Goal: Information Seeking & Learning: Learn about a topic

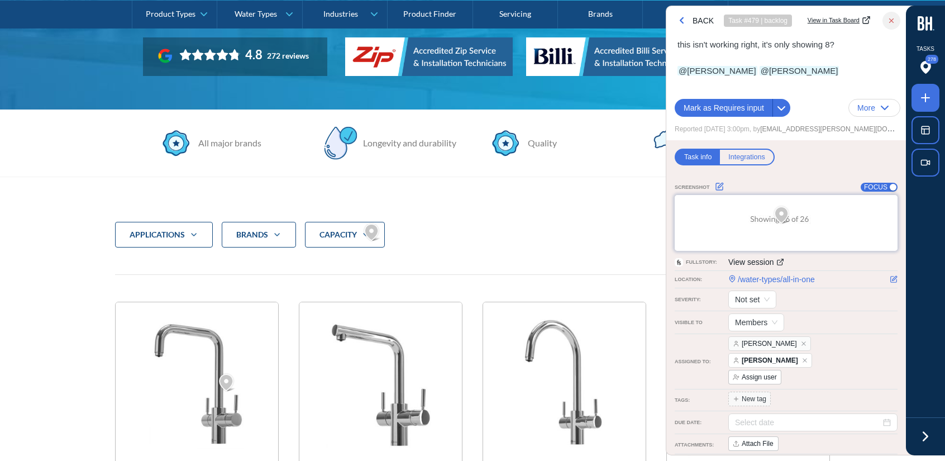
scroll to position [249, 0]
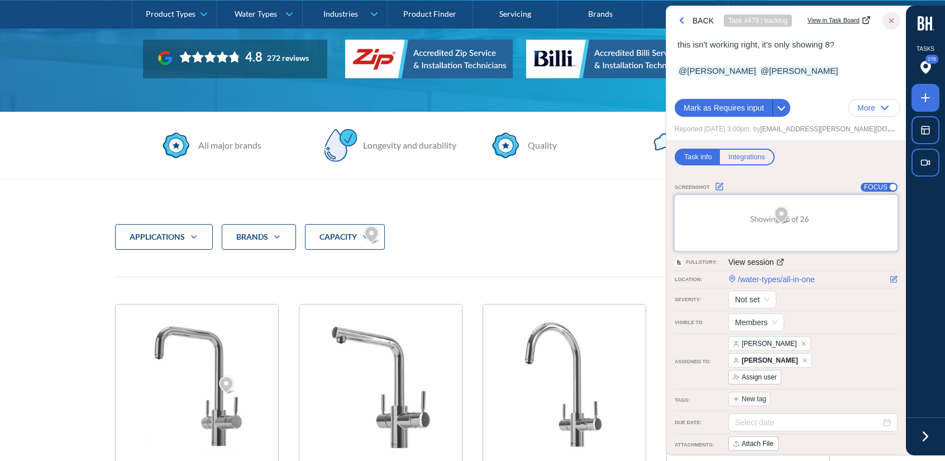
click at [935, 446] on div at bounding box center [925, 436] width 39 height 39
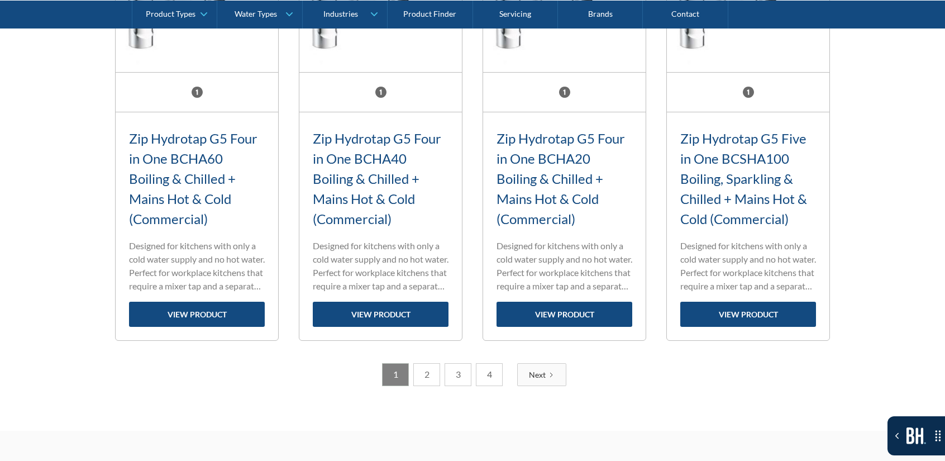
scroll to position [1143, 0]
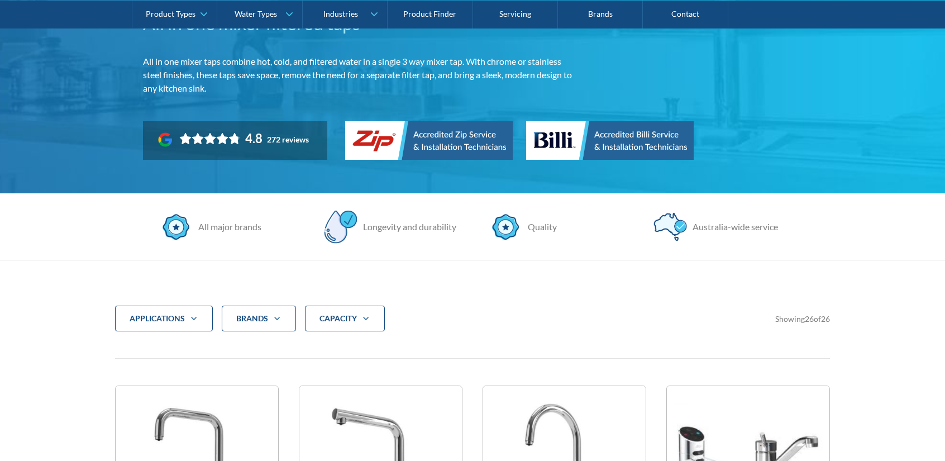
click at [363, 310] on div "CAPACITY" at bounding box center [345, 319] width 80 height 26
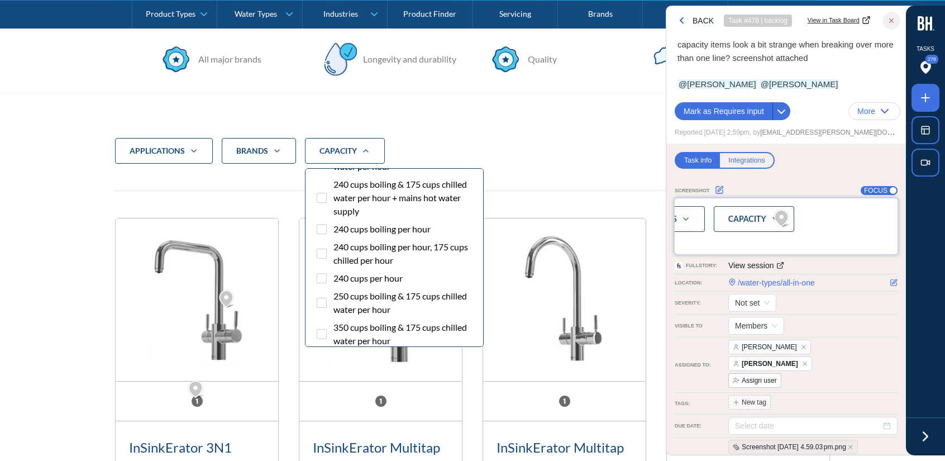
scroll to position [1275, 0]
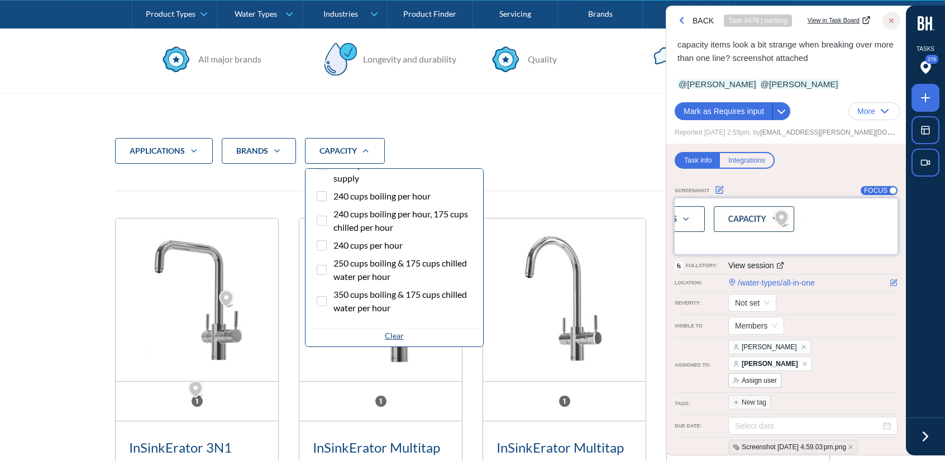
click at [413, 259] on span "250 cups boiling & 175 cups chilled water per hour" at bounding box center [404, 269] width 141 height 27
click at [335, 259] on input "250 cups boiling & 175 cups chilled water per hour" at bounding box center [331, 259] width 7 height 7
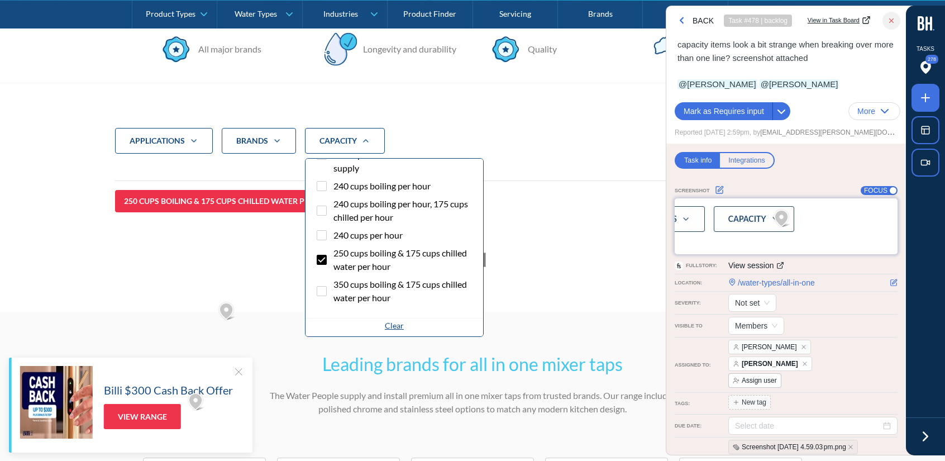
scroll to position [316, 0]
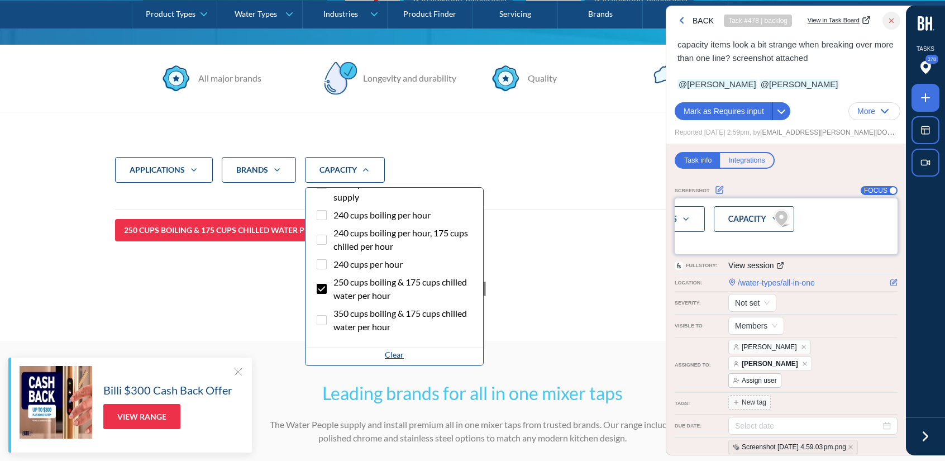
click at [335, 293] on span "250 cups boiling & 175 cups chilled water per hour" at bounding box center [404, 288] width 141 height 27
click at [335, 283] on input "250 cups boiling & 175 cups chilled water per hour" at bounding box center [331, 278] width 7 height 7
checkbox input "false"
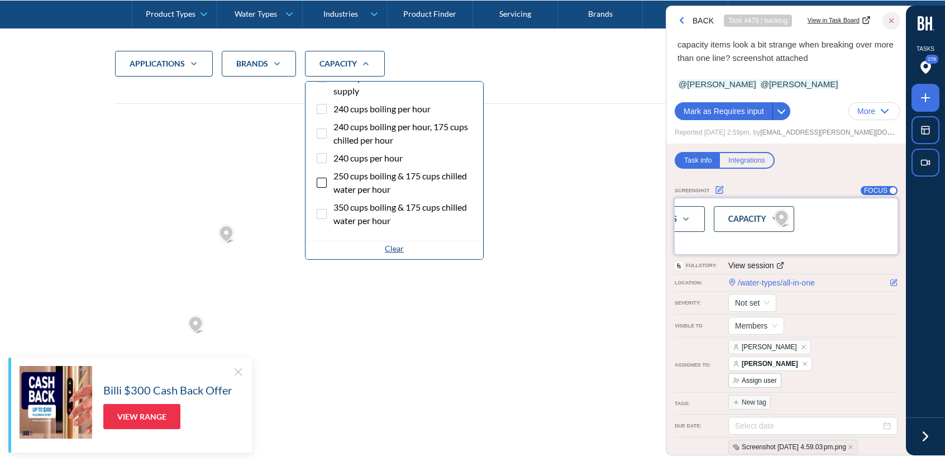
scroll to position [428, 0]
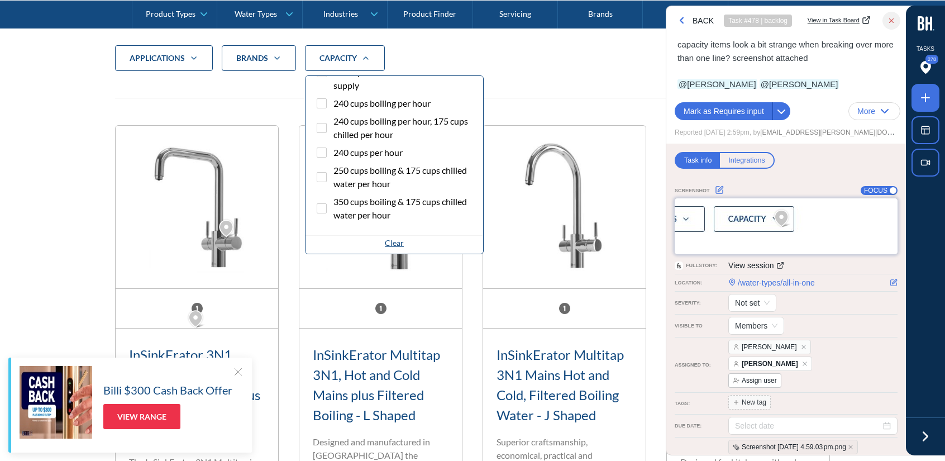
click at [357, 154] on span "240 cups per hour" at bounding box center [368, 152] width 69 height 13
click at [335, 153] on input "240 cups per hour" at bounding box center [331, 149] width 7 height 7
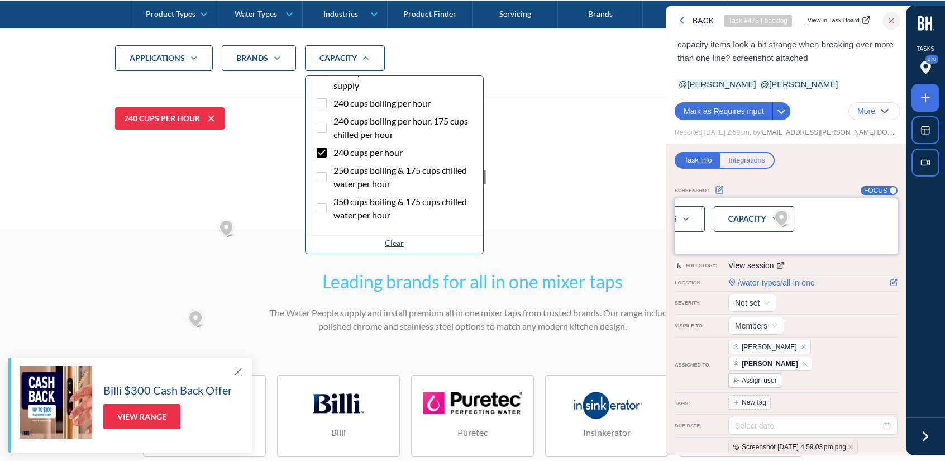
click at [356, 154] on span "240 cups per hour" at bounding box center [368, 152] width 69 height 13
click at [335, 153] on input "240 cups per hour" at bounding box center [331, 149] width 7 height 7
checkbox input "false"
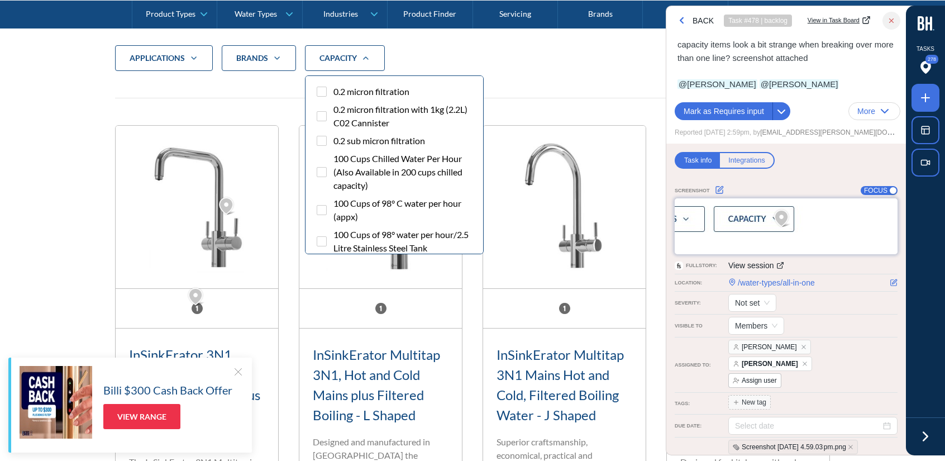
click at [377, 87] on span "0.2 micron filtration" at bounding box center [372, 91] width 76 height 13
click at [335, 87] on input "0.2 micron filtration" at bounding box center [331, 88] width 7 height 7
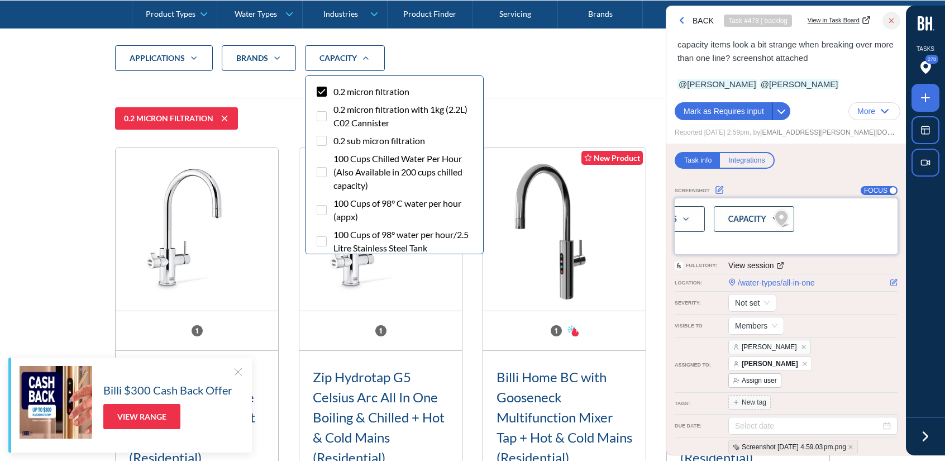
click at [336, 91] on span "0.2 micron filtration" at bounding box center [372, 91] width 76 height 13
click at [335, 91] on input "0.2 micron filtration" at bounding box center [331, 88] width 7 height 7
checkbox input "false"
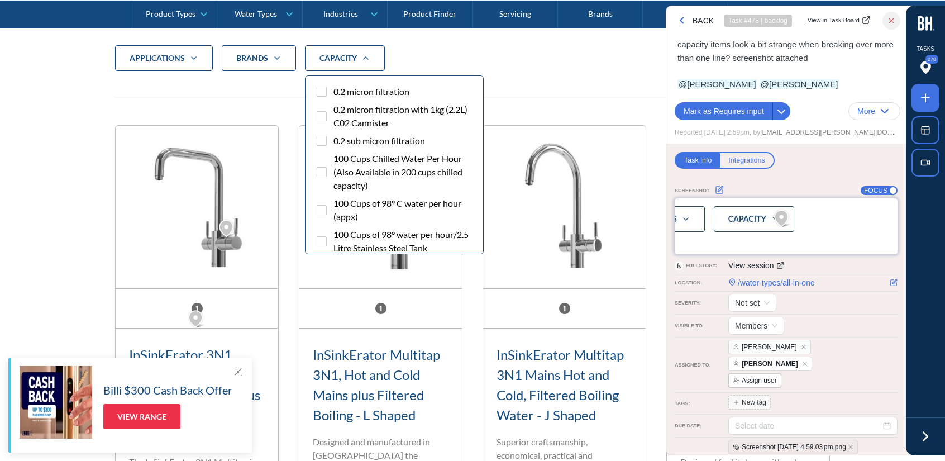
click at [337, 112] on span "0.2 micron filtration with 1kg (2.2L) C02 Cannister" at bounding box center [404, 116] width 141 height 27
click at [335, 110] on input "0.2 micron filtration with 1kg (2.2L) C02 Cannister" at bounding box center [331, 106] width 7 height 7
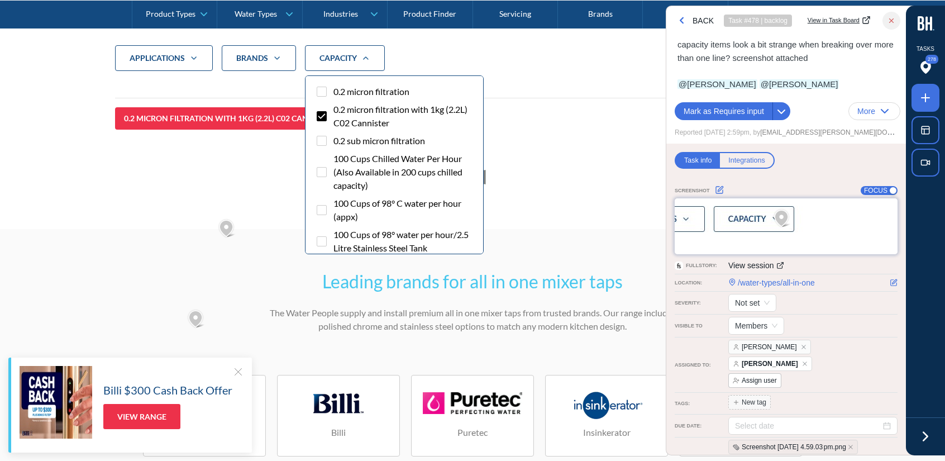
click at [337, 112] on span "0.2 micron filtration with 1kg (2.2L) C02 Cannister" at bounding box center [404, 116] width 141 height 27
click at [335, 110] on input "0.2 micron filtration with 1kg (2.2L) C02 Cannister" at bounding box center [331, 106] width 7 height 7
checkbox input "false"
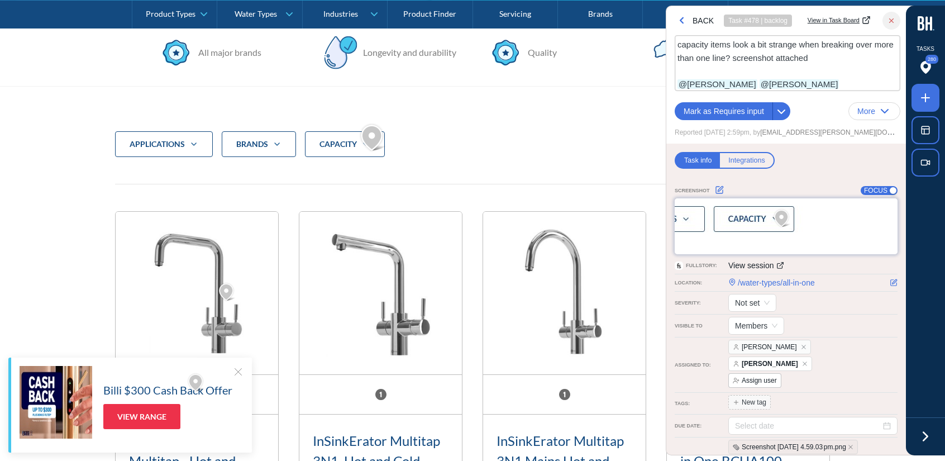
scroll to position [420, 0]
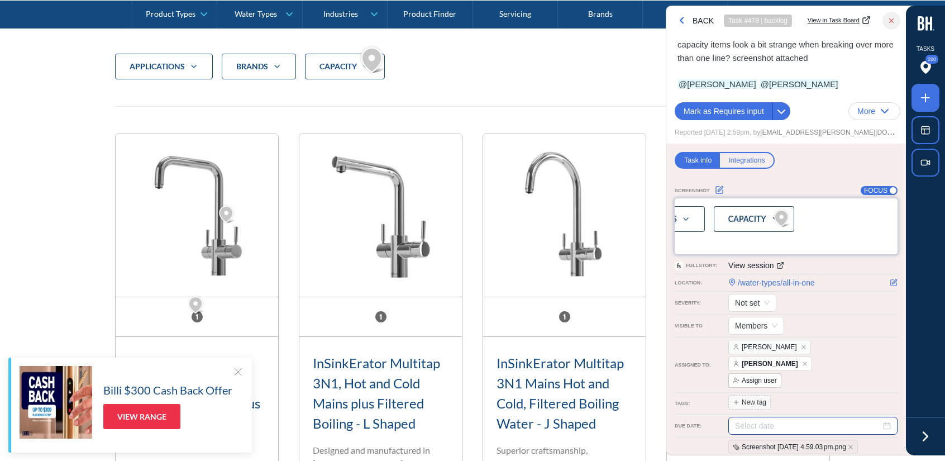
drag, startPoint x: 925, startPoint y: 433, endPoint x: 888, endPoint y: 413, distance: 41.5
click at [925, 434] on icon at bounding box center [926, 436] width 4 height 8
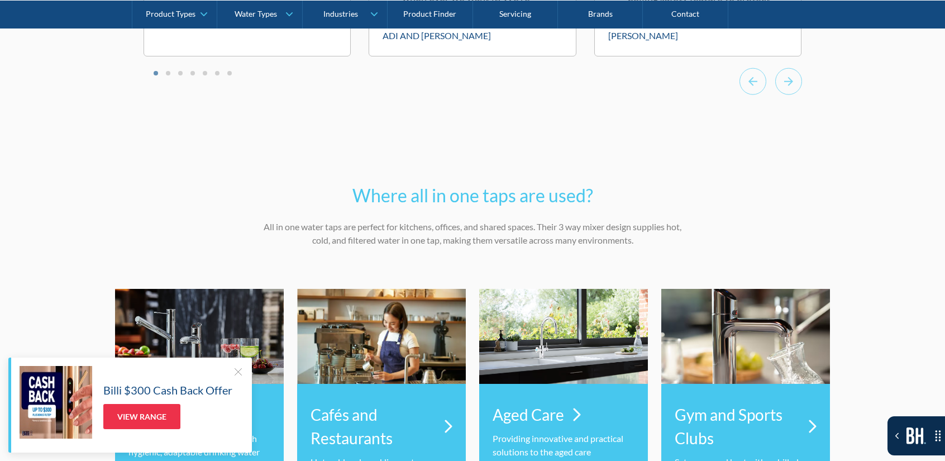
scroll to position [4275, 0]
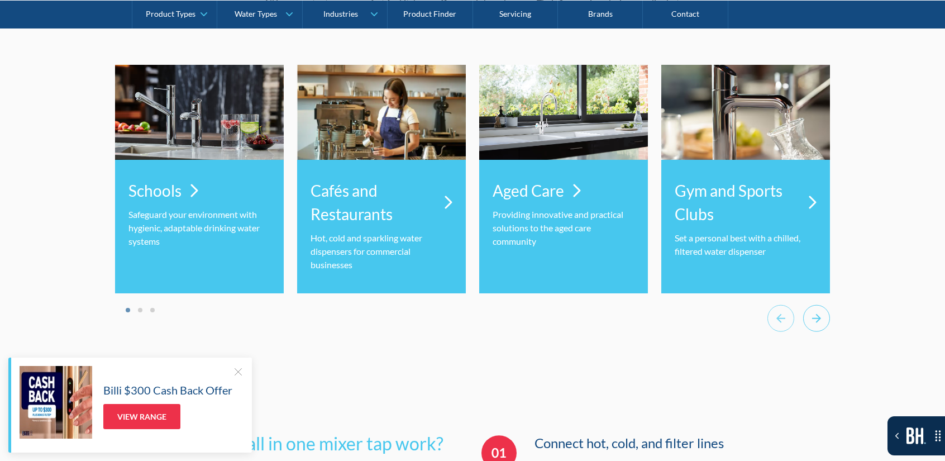
click at [816, 305] on icon "Next slide" at bounding box center [816, 318] width 27 height 27
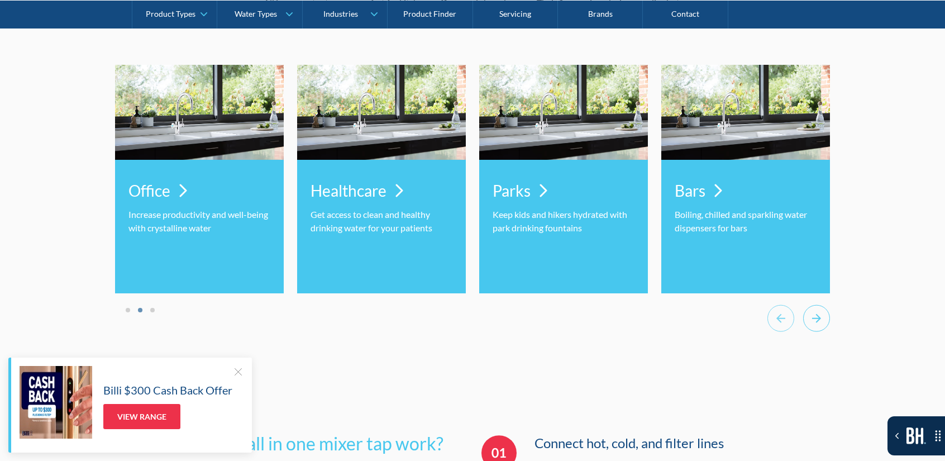
click at [816, 305] on icon "Next slide" at bounding box center [816, 318] width 27 height 27
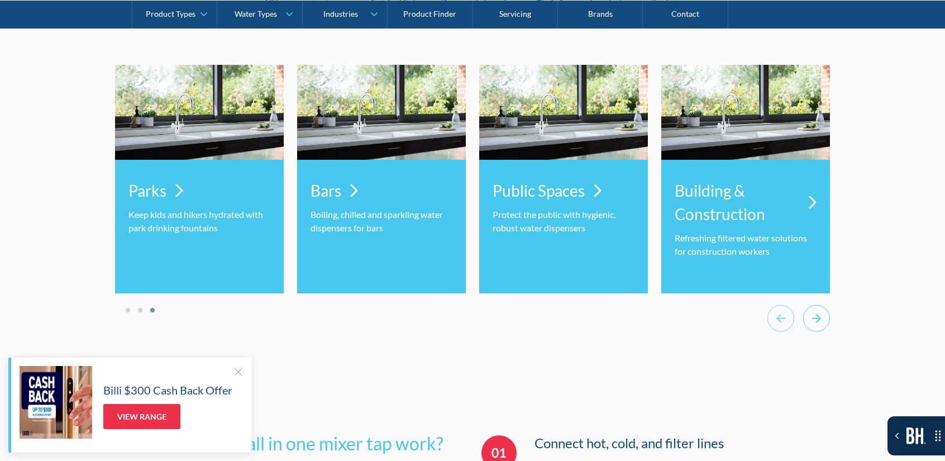
click at [816, 305] on icon "Next slide" at bounding box center [816, 318] width 27 height 27
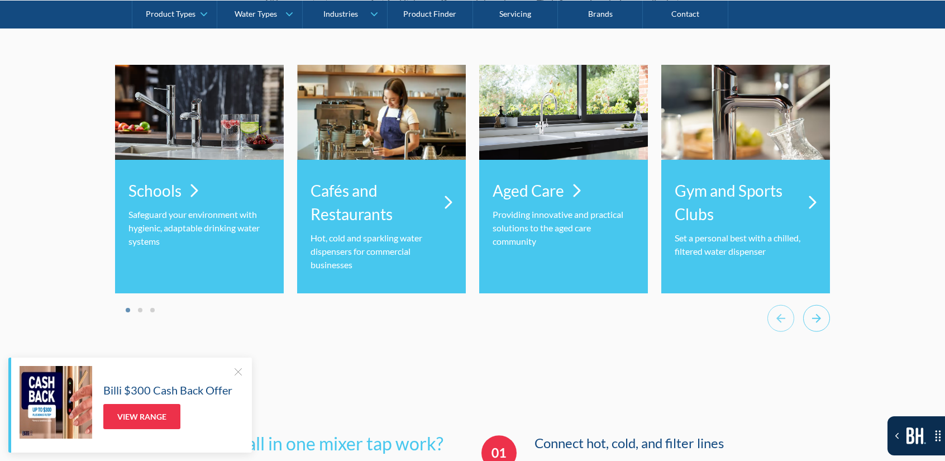
click at [816, 305] on icon "Next slide" at bounding box center [816, 318] width 27 height 27
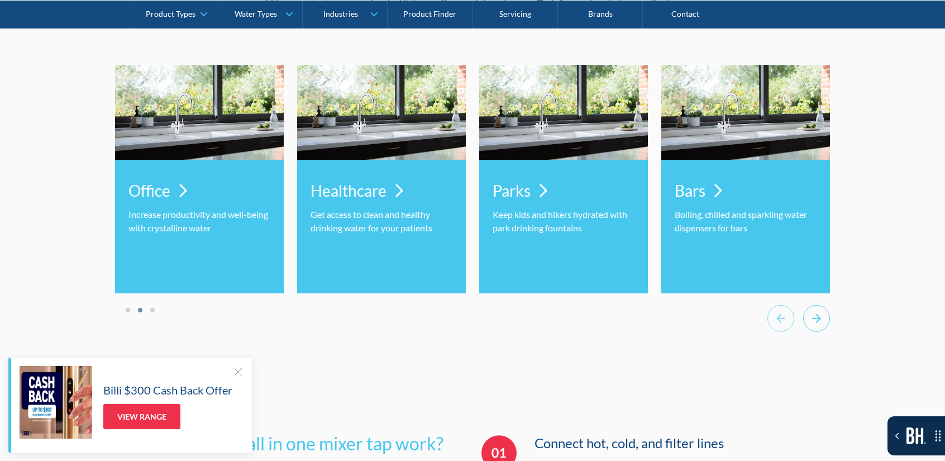
click at [816, 305] on icon "Next slide" at bounding box center [816, 318] width 27 height 27
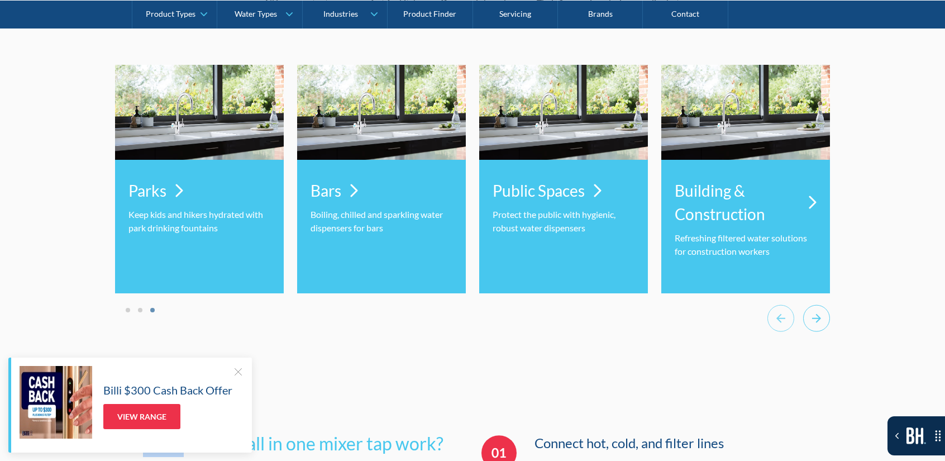
click at [816, 305] on icon "Go to first slide" at bounding box center [816, 318] width 27 height 27
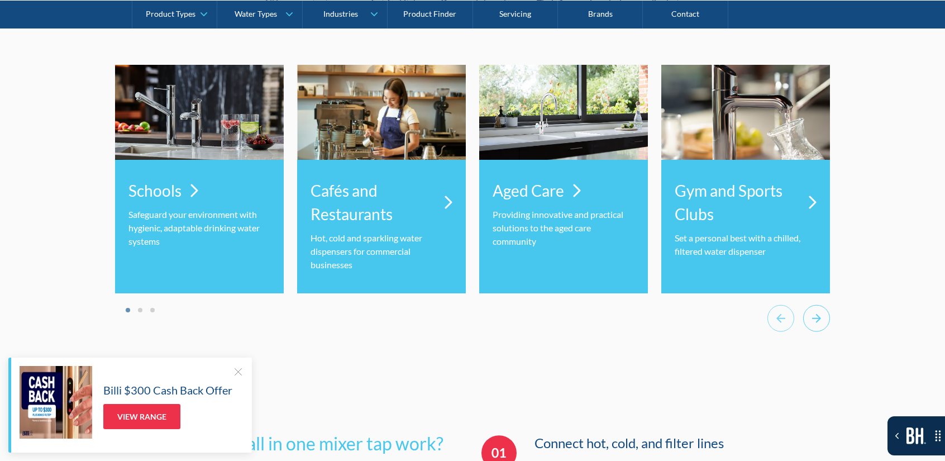
click at [816, 305] on icon "Next slide" at bounding box center [816, 318] width 27 height 27
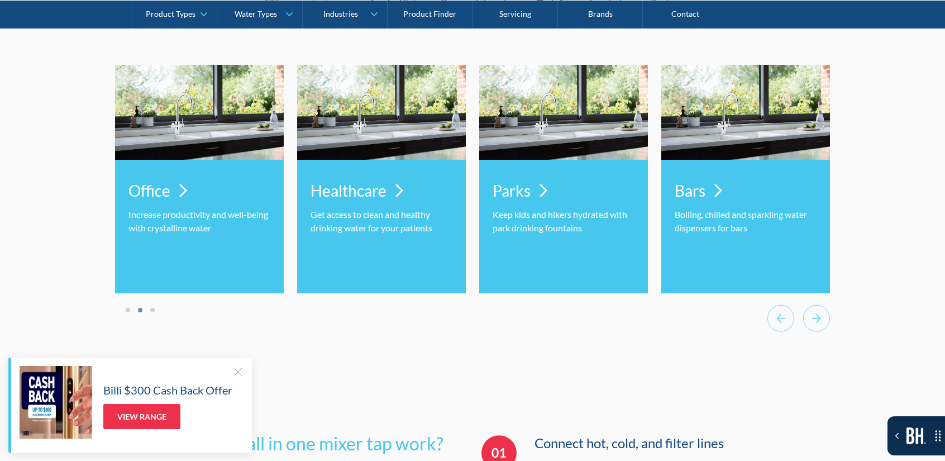
click at [453, 336] on div "Where all in one taps are used? All in one water taps are perfect for kitchens,…" at bounding box center [472, 152] width 715 height 455
click at [155, 305] on li "Select a slide to show" at bounding box center [153, 309] width 8 height 9
click at [151, 308] on button "Go to page 3" at bounding box center [152, 310] width 4 height 4
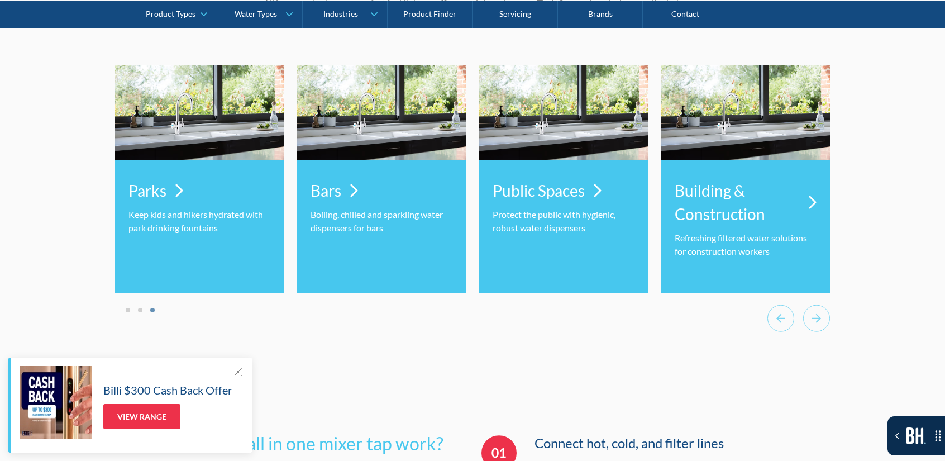
click at [234, 372] on div at bounding box center [237, 371] width 11 height 11
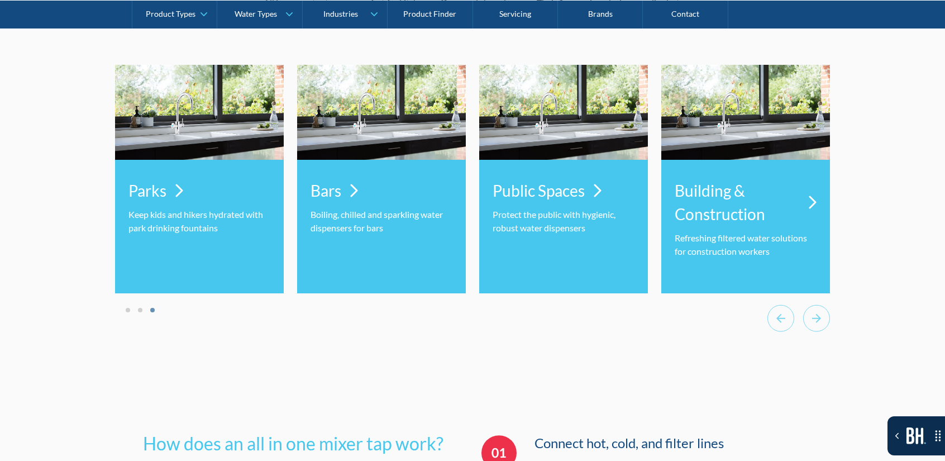
click at [125, 305] on li "Select a slide to show" at bounding box center [128, 309] width 8 height 9
click at [134, 306] on div at bounding box center [472, 320] width 715 height 31
click at [126, 305] on li "Select a slide to show" at bounding box center [128, 309] width 8 height 9
click at [130, 306] on li "Select a slide to show" at bounding box center [128, 309] width 8 height 9
click at [127, 308] on button "Go to page 1" at bounding box center [128, 310] width 4 height 4
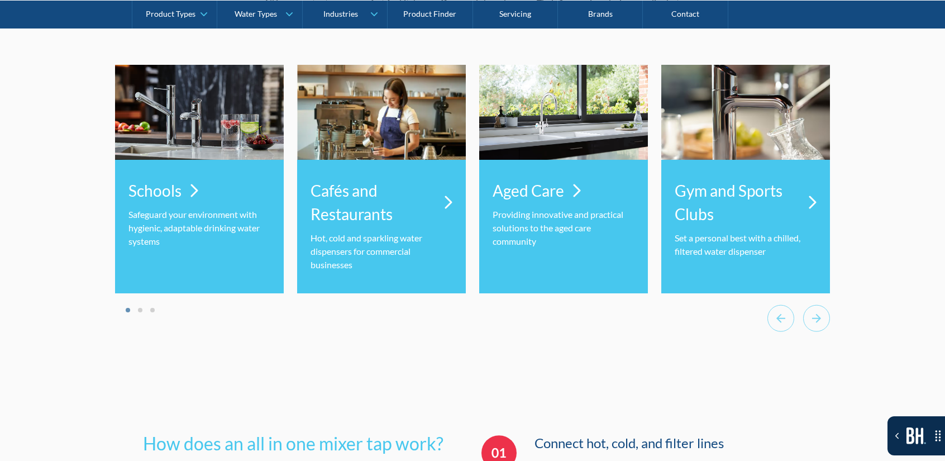
click at [142, 305] on li "Select a slide to show" at bounding box center [140, 309] width 8 height 9
click at [140, 305] on li "Select a slide to show" at bounding box center [140, 309] width 8 height 9
click at [139, 308] on button "Go to page 2" at bounding box center [140, 310] width 4 height 4
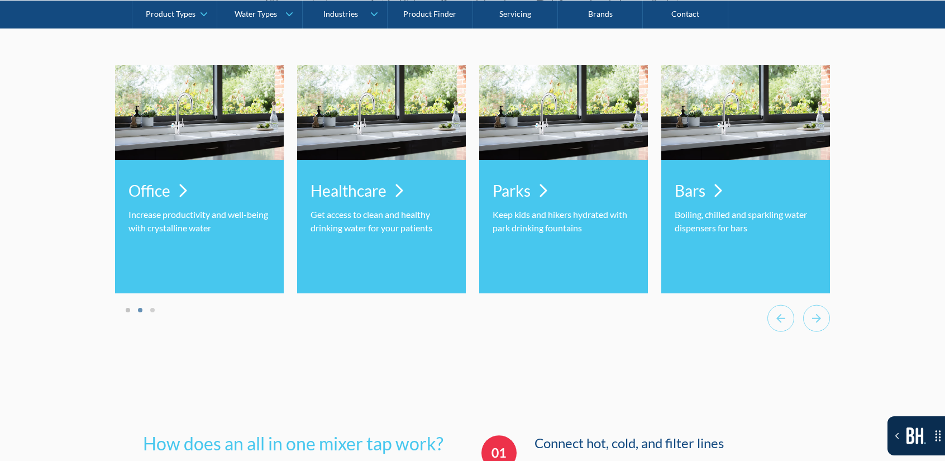
click at [127, 308] on button "Go to page 1" at bounding box center [128, 310] width 4 height 4
